Goal: Information Seeking & Learning: Learn about a topic

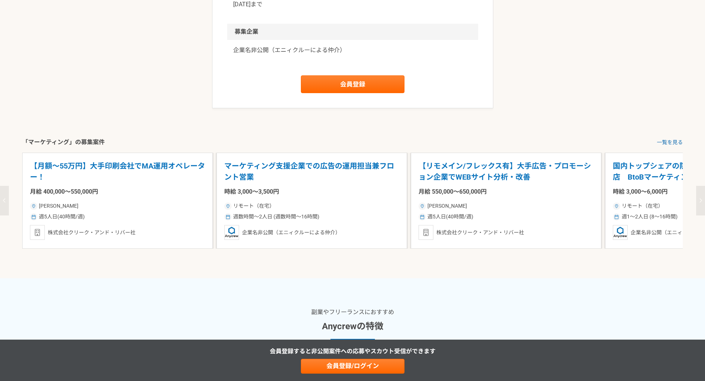
scroll to position [925, 0]
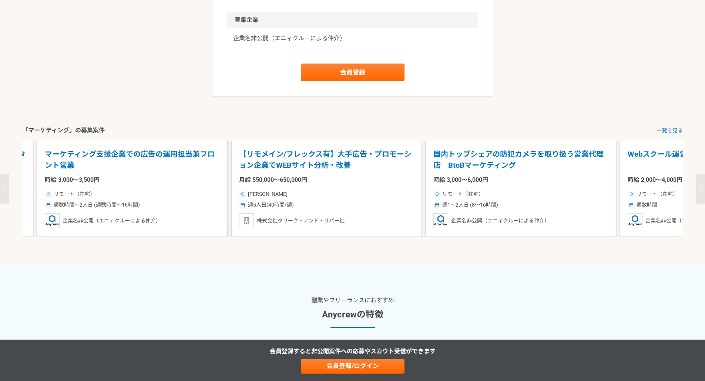
drag, startPoint x: 512, startPoint y: 264, endPoint x: 326, endPoint y: 265, distance: 186.1
click at [326, 237] on div "【リモメイン/フレックス有】大手広告・プロモーション企業でWEBサイト分析・改善 月給 550,000〜650,000円 東京都 週5人日(40時間/週) 株…" at bounding box center [326, 189] width 191 height 96
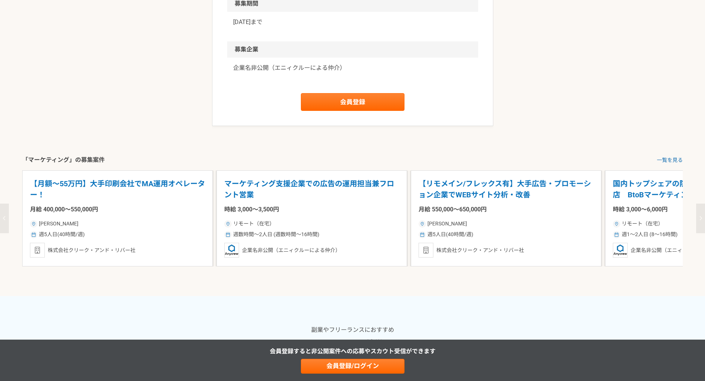
scroll to position [999, 0]
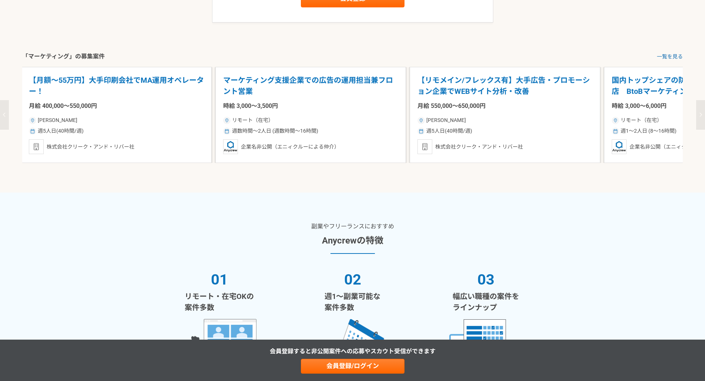
drag, startPoint x: 556, startPoint y: 196, endPoint x: 307, endPoint y: 210, distance: 249.4
click at [669, 61] on link "一覧を見る" at bounding box center [670, 57] width 26 height 8
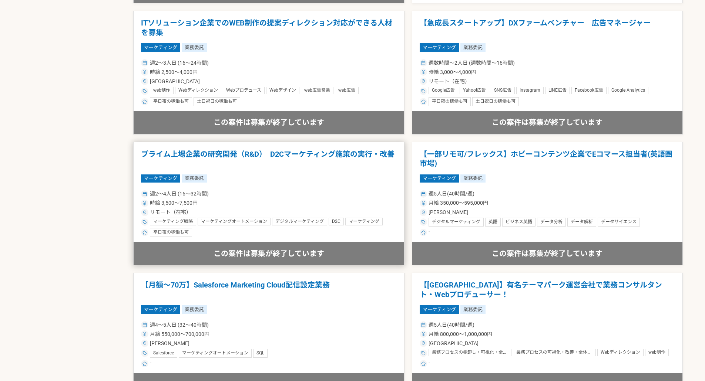
scroll to position [962, 0]
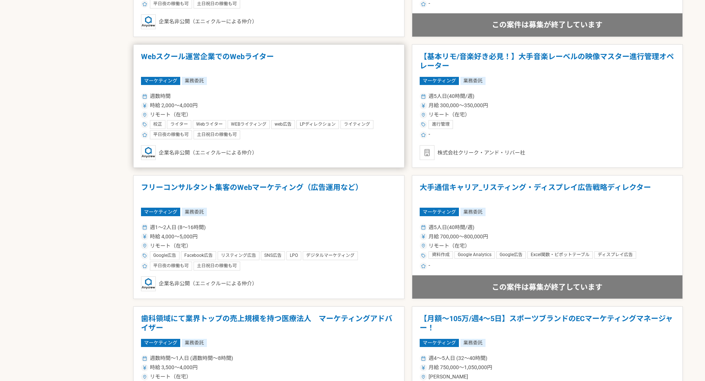
scroll to position [481, 0]
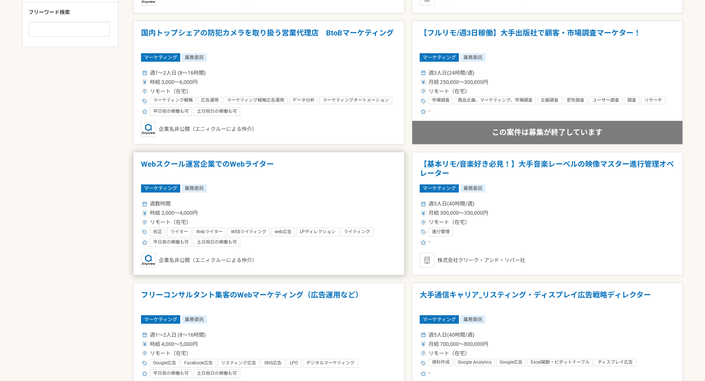
click at [283, 179] on article "Webスクール運営企業でのWebライター マーケティング 業務委託 週数時間 時給 2,000〜4,000円 リモート（在宅） 校正 ライター Webライター…" at bounding box center [268, 214] width 271 height 124
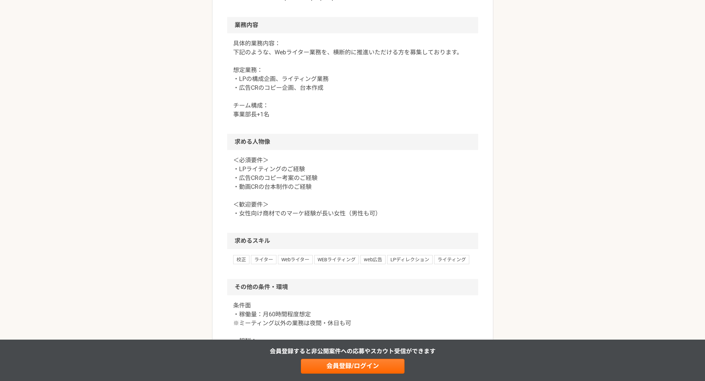
scroll to position [370, 0]
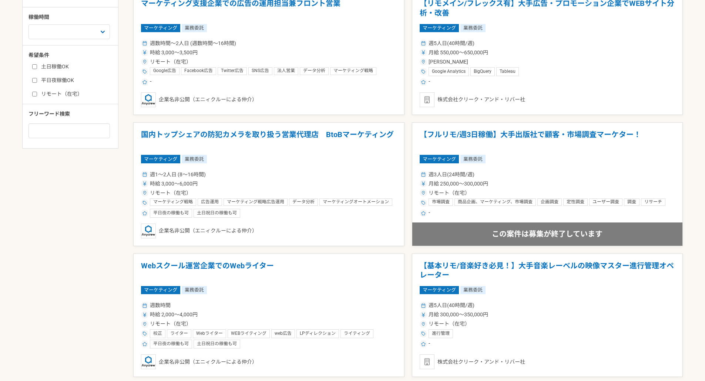
scroll to position [296, 0]
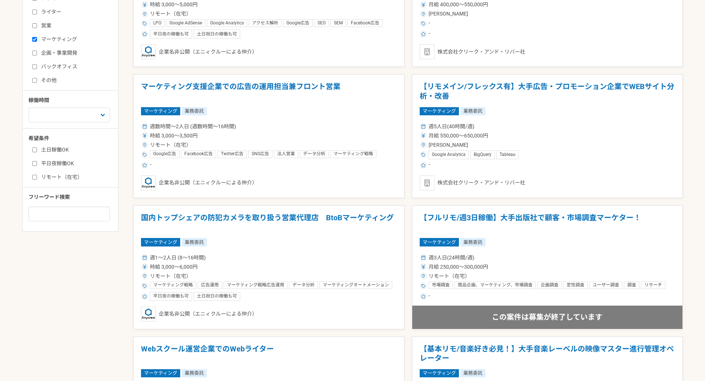
drag, startPoint x: 52, startPoint y: 164, endPoint x: 81, endPoint y: 174, distance: 30.8
click at [52, 164] on label "平日夜稼働OK" at bounding box center [74, 164] width 85 height 8
click at [37, 164] on input "平日夜稼働OK" at bounding box center [34, 163] width 5 height 5
checkbox input "true"
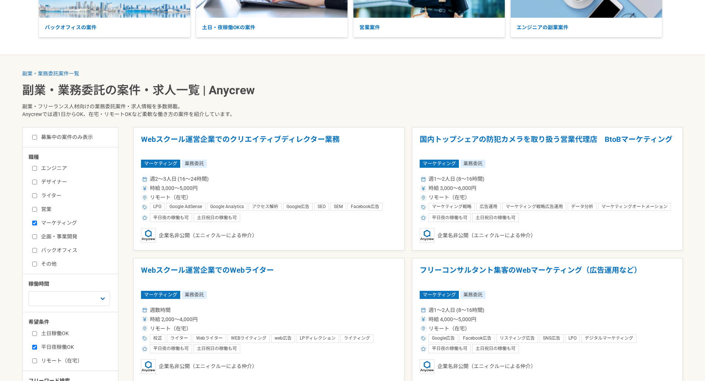
scroll to position [148, 0]
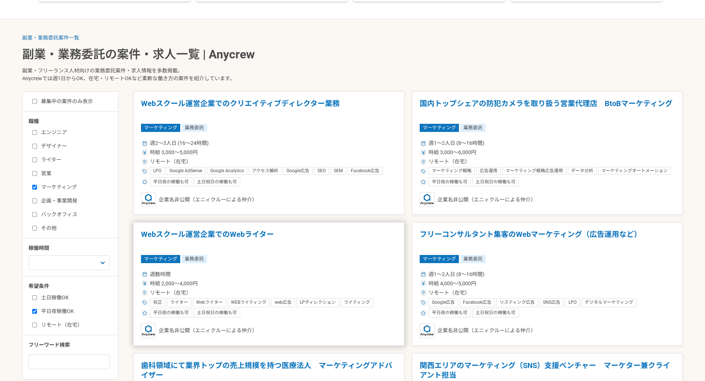
click at [320, 247] on h1 "Webスクール運営企業でのWebライター" at bounding box center [269, 239] width 256 height 19
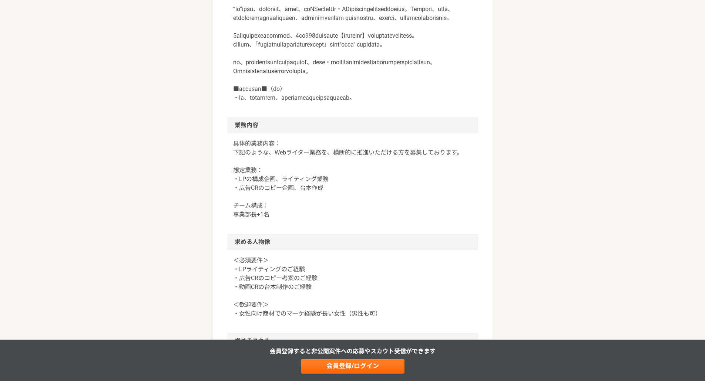
scroll to position [259, 0]
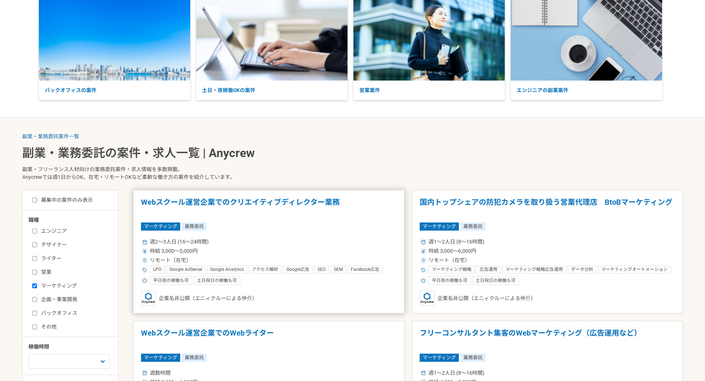
scroll to position [185, 0]
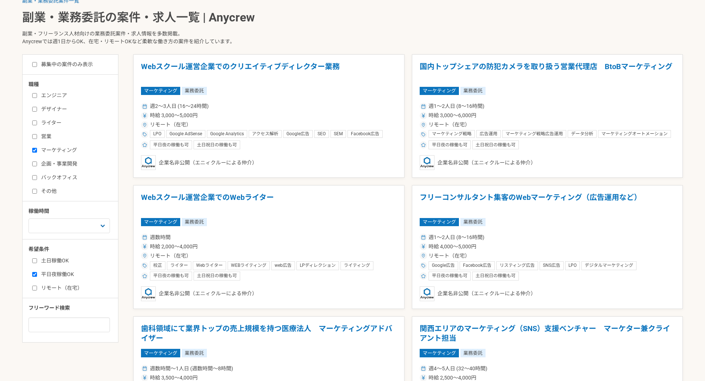
click at [50, 123] on label "ライター" at bounding box center [74, 123] width 85 height 8
click at [37, 123] on input "ライター" at bounding box center [34, 123] width 5 height 5
checkbox input "true"
click at [56, 151] on label "マーケティング" at bounding box center [74, 151] width 85 height 8
click at [37, 151] on input "マーケティング" at bounding box center [34, 150] width 5 height 5
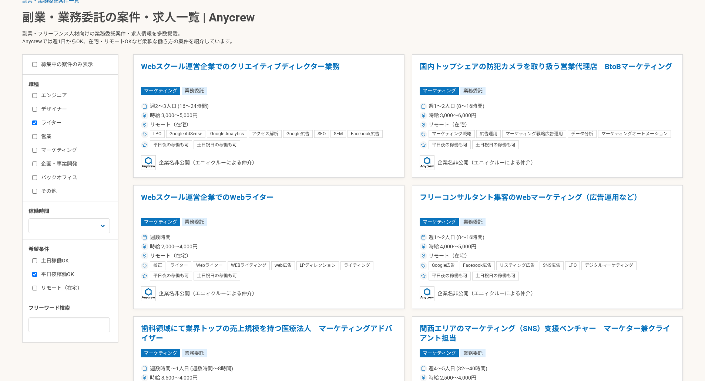
checkbox input "false"
